Goal: Transaction & Acquisition: Book appointment/travel/reservation

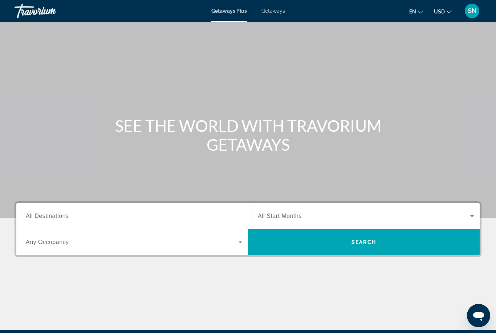
click at [163, 220] on input "Destination All Destinations" at bounding box center [134, 216] width 216 height 9
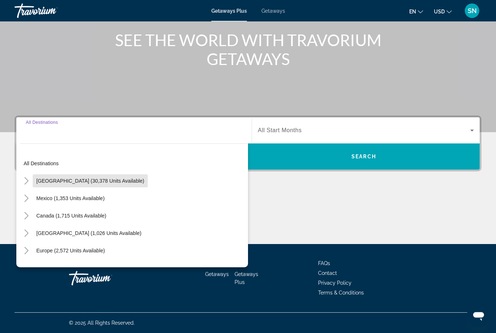
scroll to position [86, 0]
click at [103, 185] on span "Search widget" at bounding box center [90, 180] width 115 height 17
type input "**********"
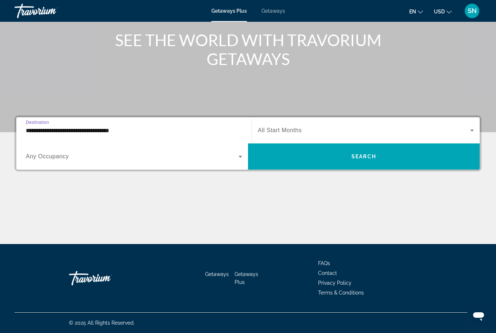
click at [340, 131] on span "Search widget" at bounding box center [364, 130] width 212 height 9
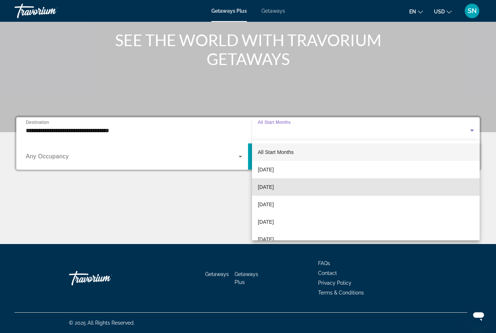
click at [297, 188] on mat-option "[DATE]" at bounding box center [366, 186] width 228 height 17
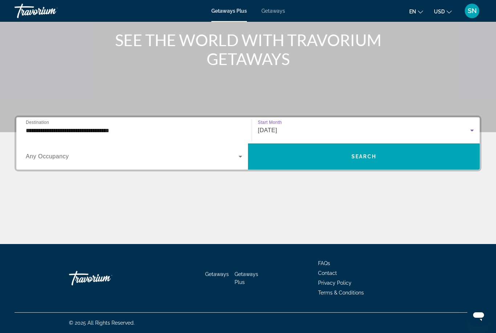
click at [377, 167] on span "Search widget" at bounding box center [364, 156] width 232 height 26
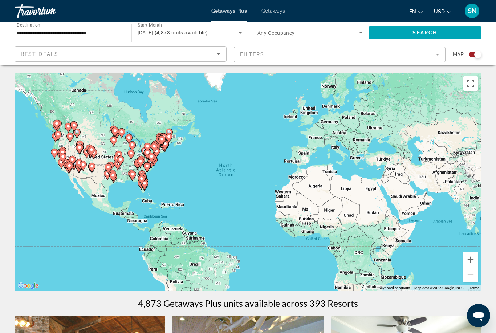
click at [97, 31] on input "**********" at bounding box center [69, 33] width 105 height 9
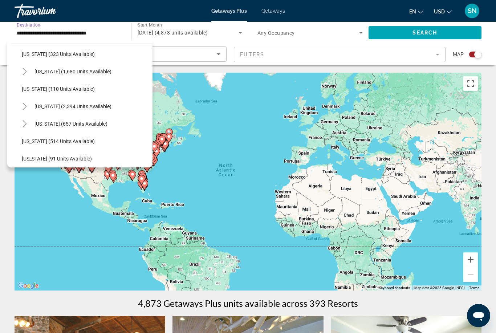
scroll to position [347, 0]
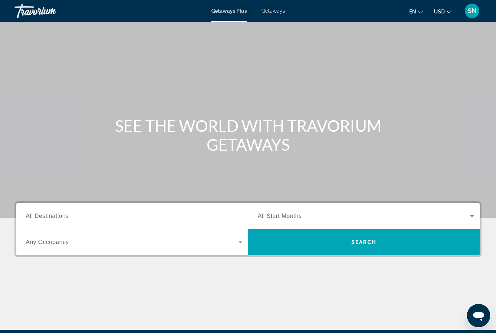
click at [277, 14] on span "Getaways" at bounding box center [273, 11] width 24 height 6
click at [78, 242] on span "Search widget" at bounding box center [132, 242] width 213 height 9
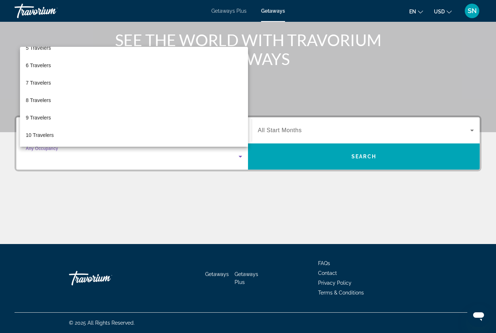
scroll to position [80, 0]
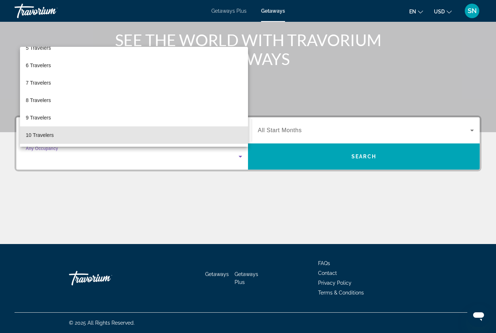
click at [87, 134] on mat-option "10 Travelers" at bounding box center [134, 134] width 228 height 17
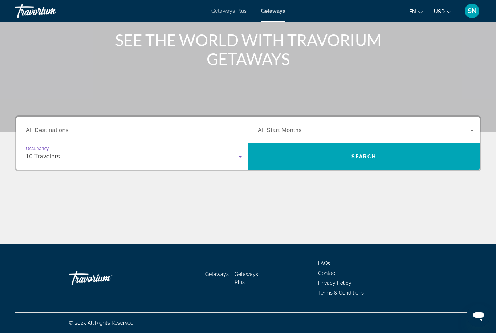
click at [370, 129] on span "Search widget" at bounding box center [364, 130] width 212 height 9
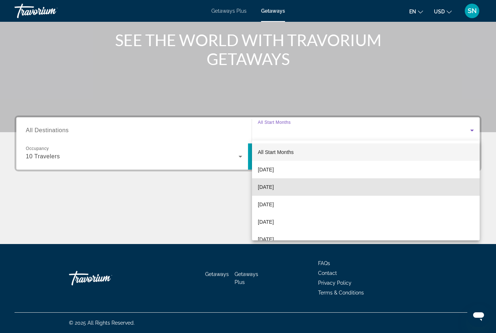
click at [300, 187] on mat-option "[DATE]" at bounding box center [366, 186] width 228 height 17
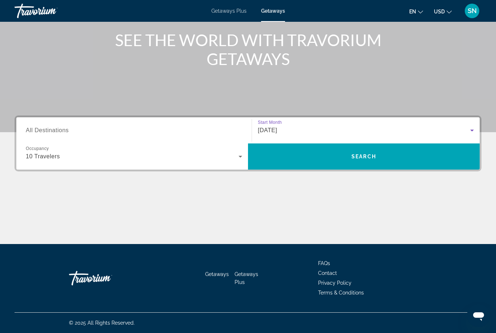
click at [358, 155] on span "Search" at bounding box center [363, 156] width 25 height 6
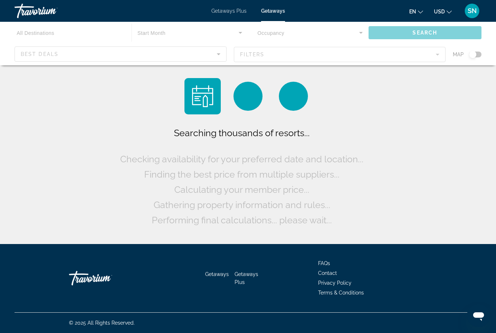
scroll to position [23, 0]
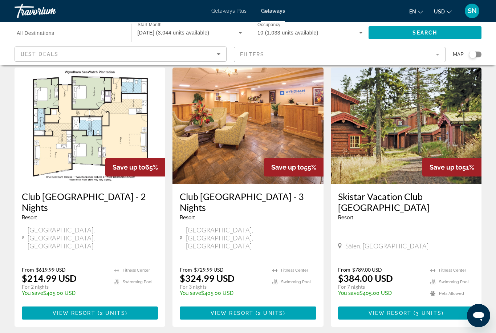
click at [303, 52] on mat-form-field "Filters" at bounding box center [340, 54] width 212 height 15
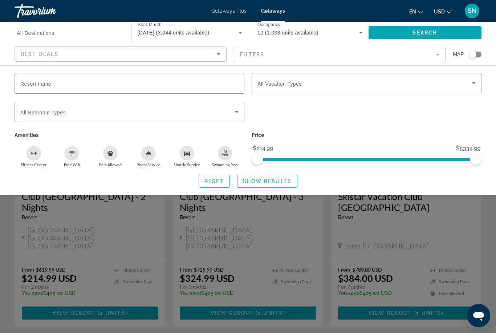
click at [179, 51] on div "Best Deals" at bounding box center [119, 54] width 196 height 9
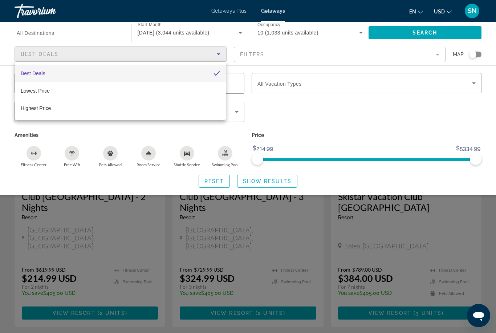
click at [212, 49] on div at bounding box center [248, 166] width 496 height 333
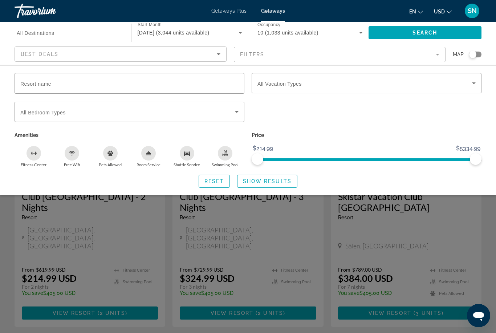
click at [407, 55] on mat-form-field "Filters" at bounding box center [340, 54] width 212 height 15
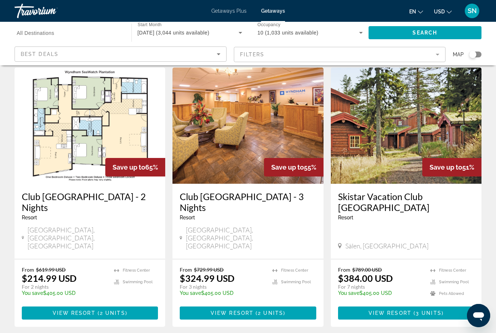
click at [395, 54] on mat-form-field "Filters" at bounding box center [340, 54] width 212 height 15
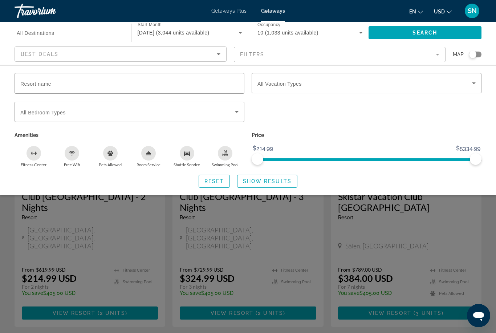
click at [180, 87] on input "Resort name" at bounding box center [129, 83] width 218 height 9
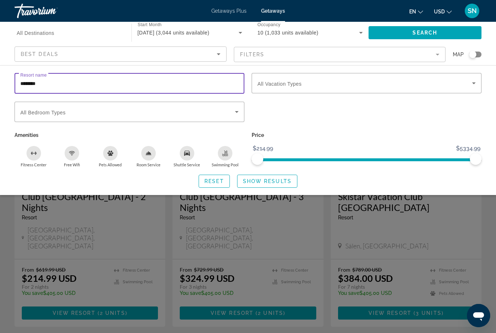
type input "********"
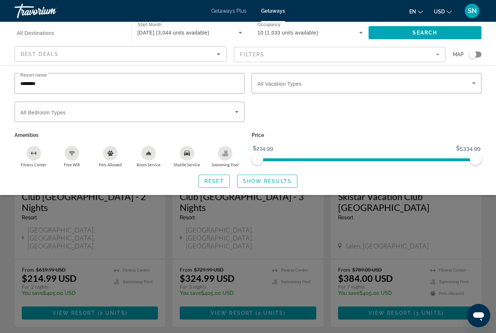
click at [281, 180] on span "Show Results" at bounding box center [267, 181] width 49 height 6
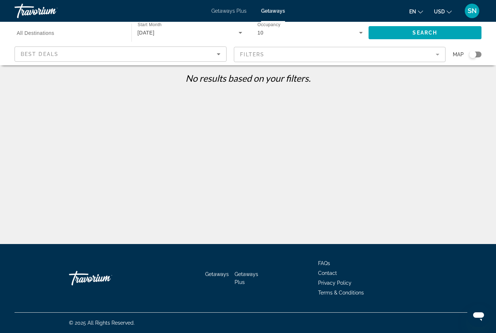
click at [325, 54] on mat-form-field "Filters" at bounding box center [340, 54] width 212 height 15
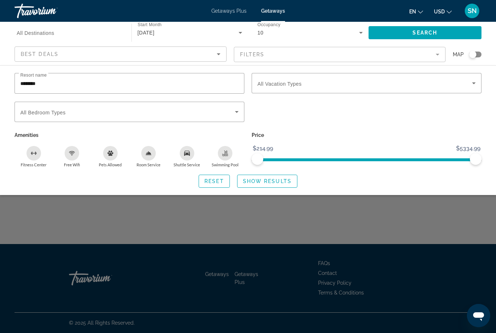
click at [208, 83] on input "********" at bounding box center [129, 83] width 218 height 9
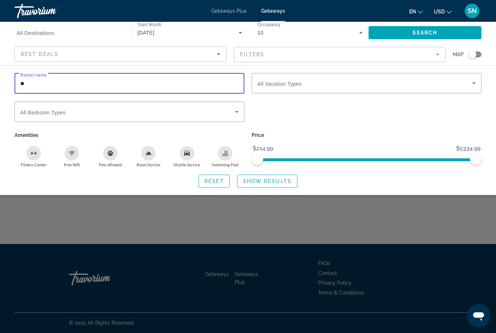
type input "*"
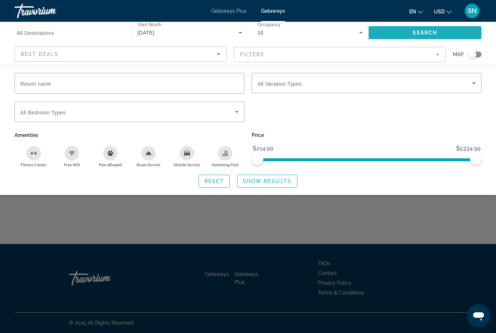
click at [422, 30] on span "Search" at bounding box center [424, 33] width 25 height 6
